Goal: Information Seeking & Learning: Learn about a topic

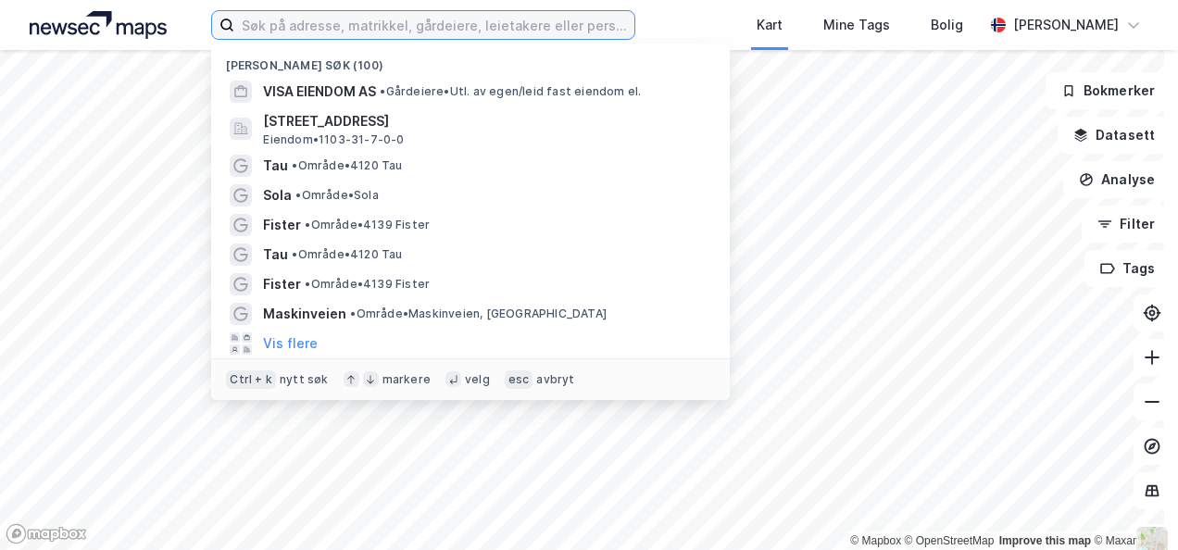
click at [316, 28] on input at bounding box center [433, 25] width 399 height 28
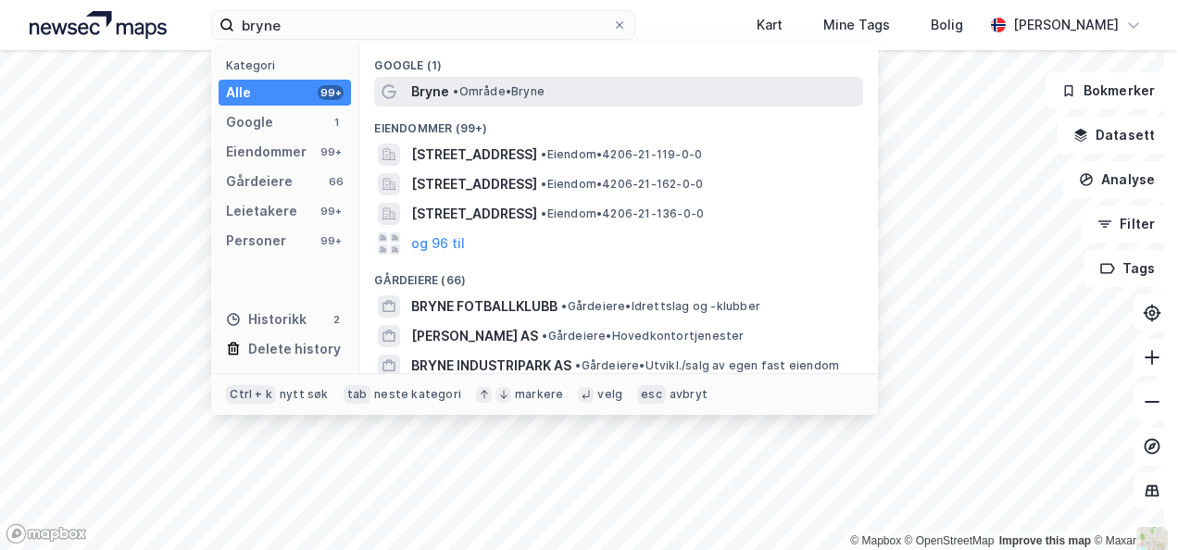
click at [430, 88] on span "Bryne" at bounding box center [430, 92] width 38 height 22
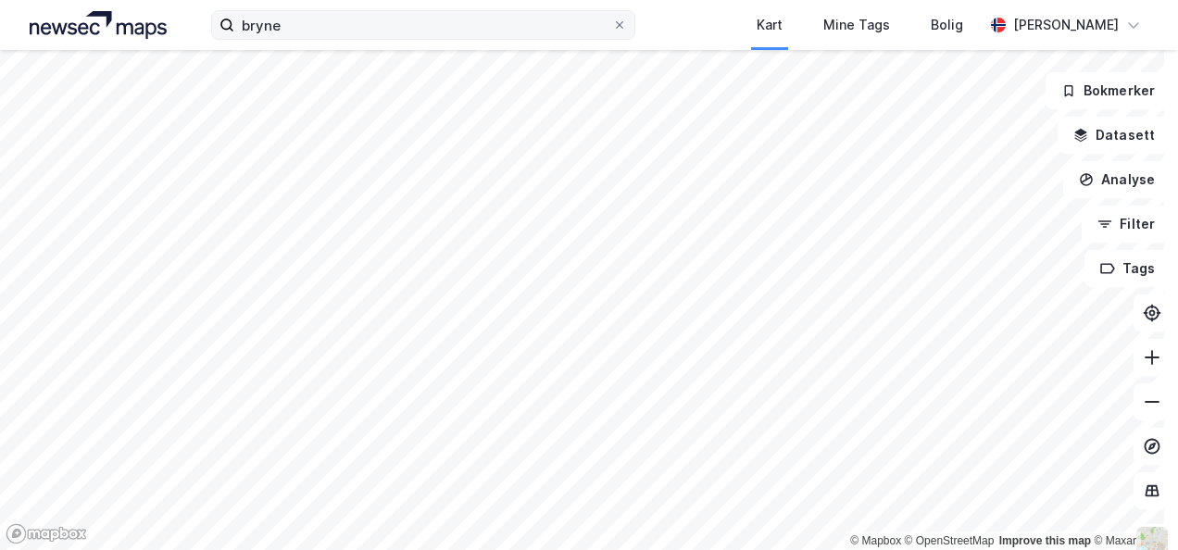
click at [285, 31] on div "bryne Kart Mine Tags Bolig [PERSON_NAME] © Mapbox © OpenStreetMap Improve this …" at bounding box center [589, 275] width 1178 height 550
click at [648, 0] on html "bryne Kart Mine Tags Bolig [PERSON_NAME] © Mapbox © OpenStreetMap Improve this …" at bounding box center [589, 275] width 1178 height 550
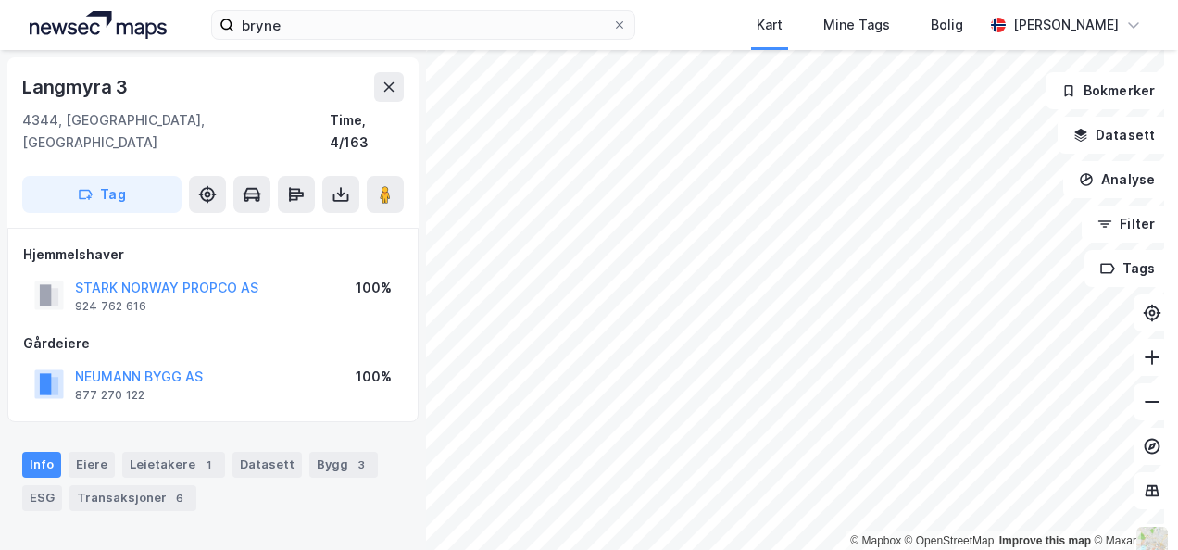
click at [631, 549] on html "bryne Kart Mine Tags Bolig [PERSON_NAME] © Mapbox © OpenStreetMap Improve this …" at bounding box center [589, 275] width 1178 height 550
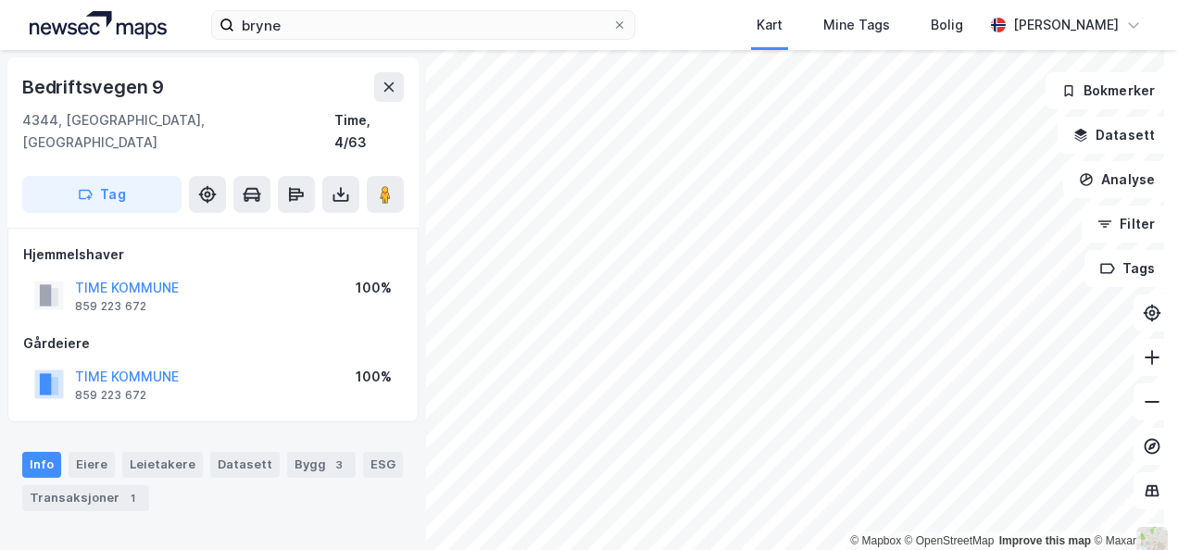
click at [832, 549] on html "bryne Kart Mine Tags Bolig [PERSON_NAME] © Mapbox © OpenStreetMap Improve this …" at bounding box center [589, 275] width 1178 height 550
click at [714, 549] on html "bryne Kart Mine Tags Bolig [PERSON_NAME] © Mapbox © OpenStreetMap Improve this …" at bounding box center [589, 275] width 1178 height 550
click at [663, 549] on html "bryne Kart Mine Tags Bolig [PERSON_NAME] © Mapbox © OpenStreetMap Improve this …" at bounding box center [589, 275] width 1178 height 550
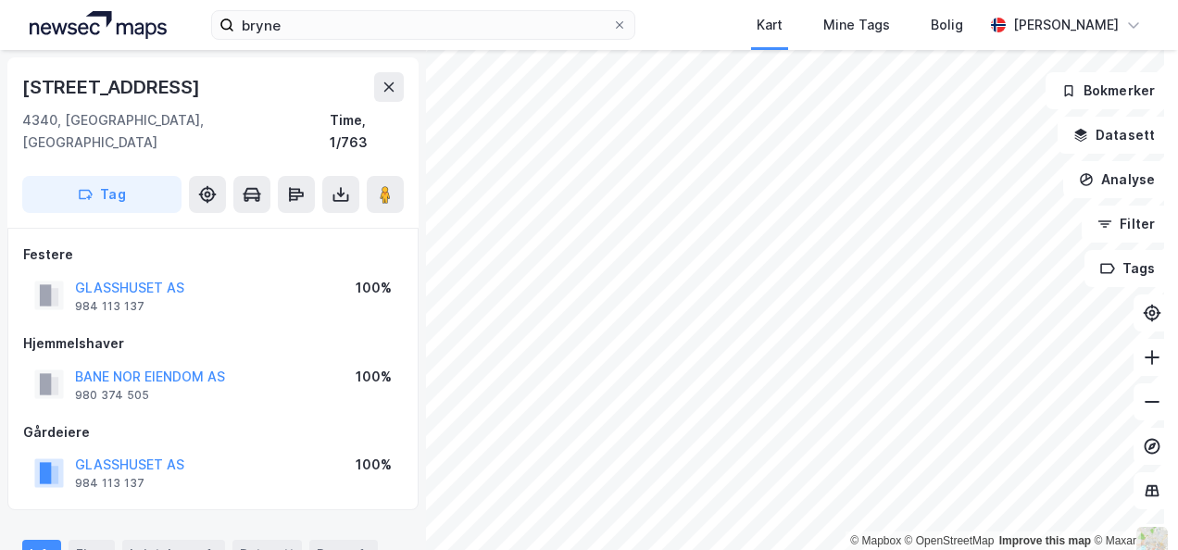
click at [481, 0] on html "bryne Kart Mine Tags Bolig [PERSON_NAME] © Mapbox © OpenStreetMap Improve this …" at bounding box center [589, 275] width 1178 height 550
click at [615, 37] on div "bryne Kart Mine Tags Bolig [PERSON_NAME] © Mapbox © OpenStreetMap Improve this …" at bounding box center [589, 275] width 1178 height 550
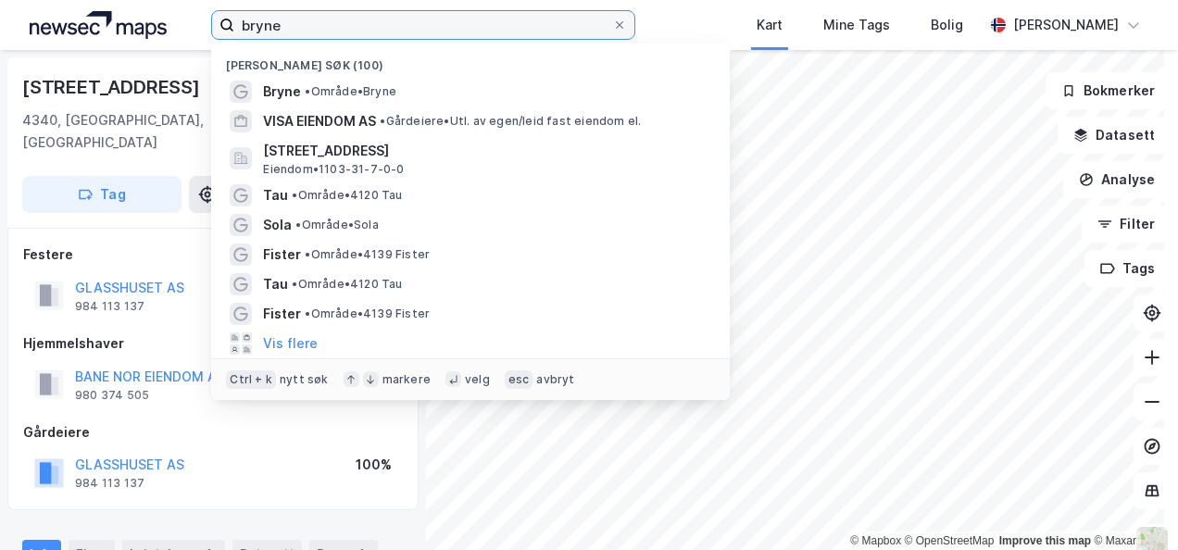
click at [284, 28] on input "bryne" at bounding box center [422, 25] width 377 height 28
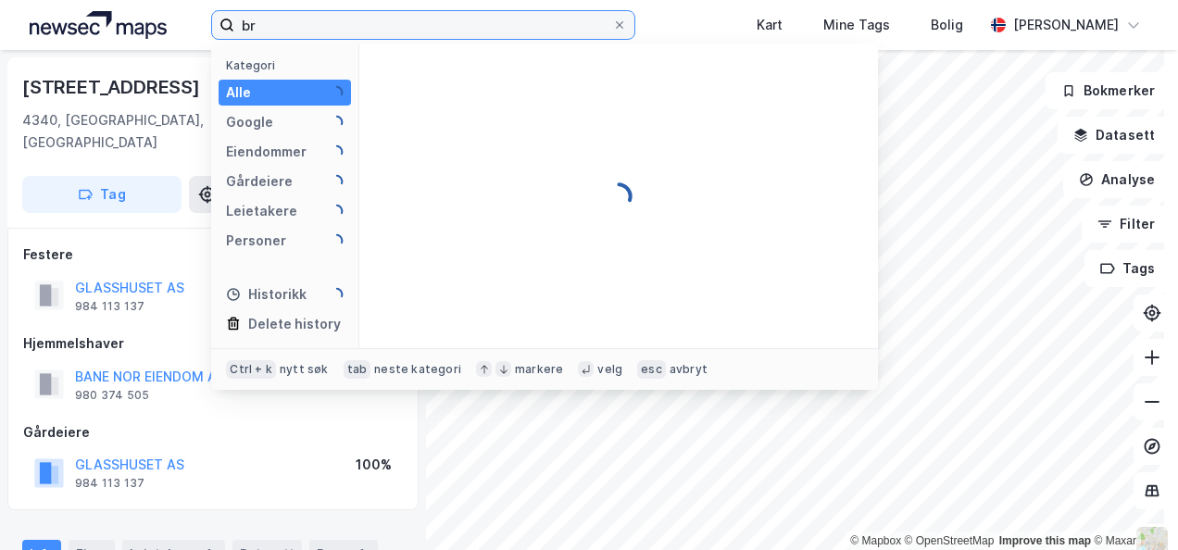
type input "b"
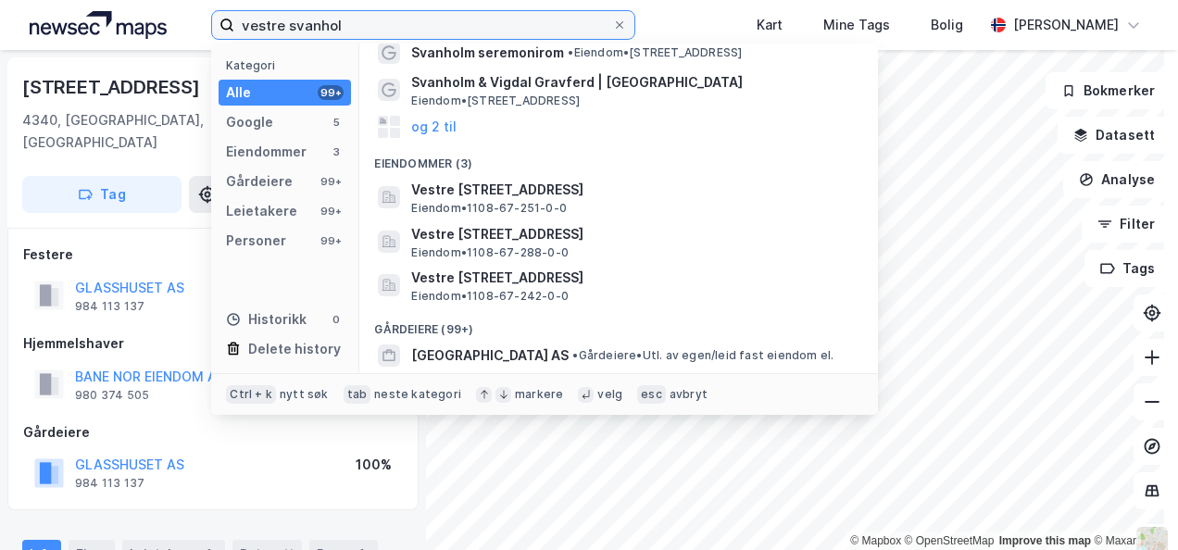
scroll to position [185, 0]
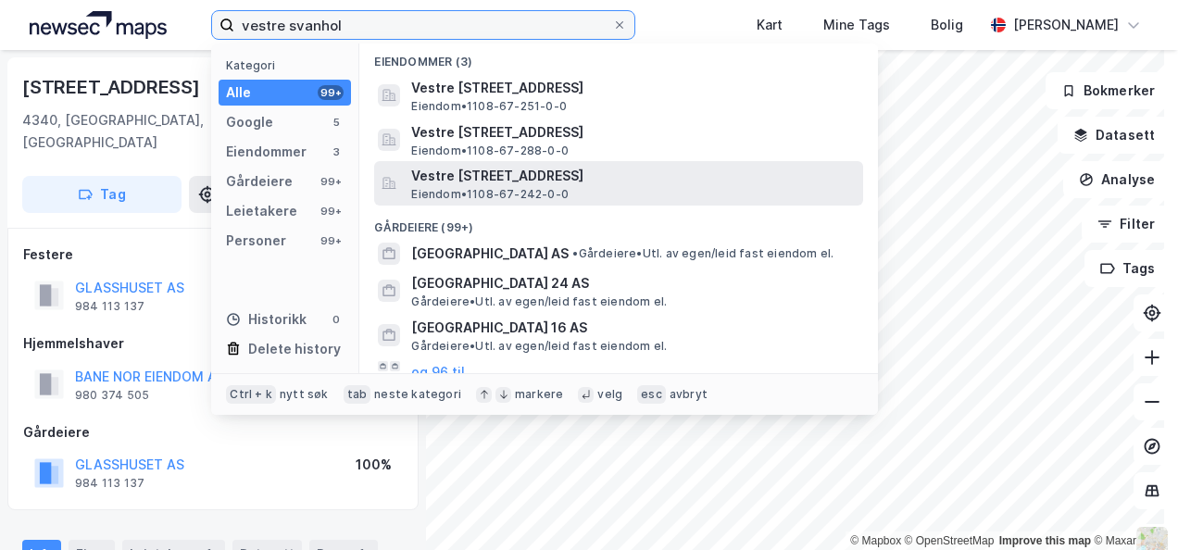
type input "vestre svanhol"
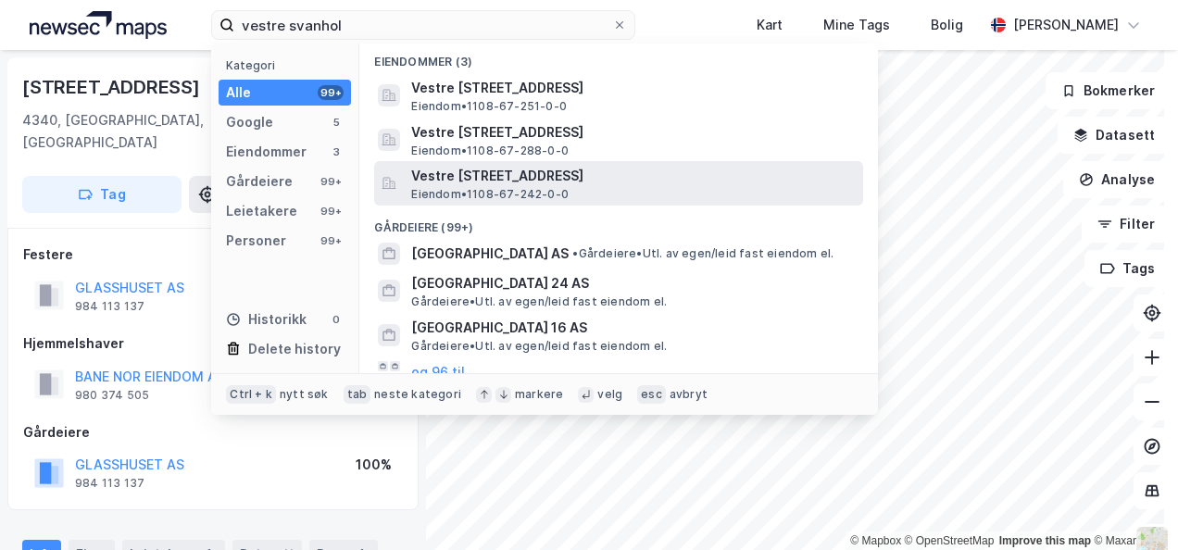
click at [487, 176] on span "Vestre [STREET_ADDRESS]" at bounding box center [633, 176] width 445 height 22
